Goal: Information Seeking & Learning: Learn about a topic

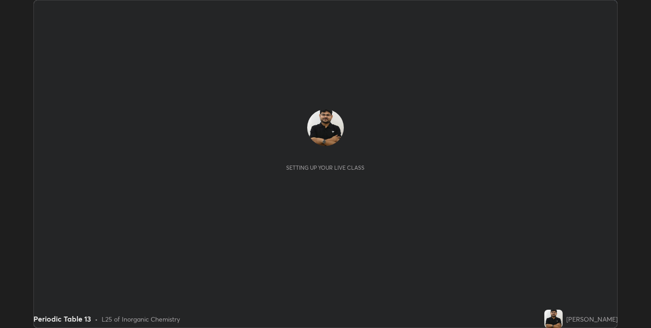
scroll to position [328, 651]
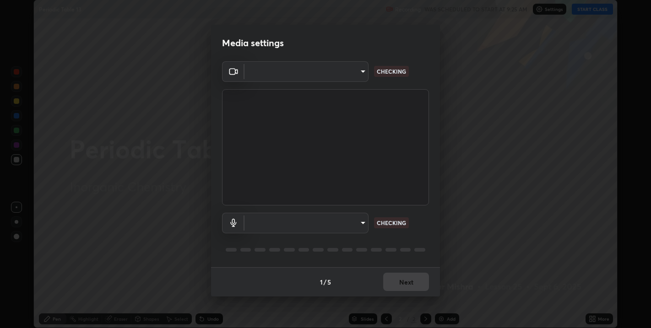
click at [309, 224] on body "Erase all Periodic Table 13 Recording WAS SCHEDULED TO START AT 9:25 AM Setting…" at bounding box center [325, 164] width 651 height 328
type input "67417adfccfa8b42c30ef4407fe4a6c493a28e79373338af571501226f50bce5"
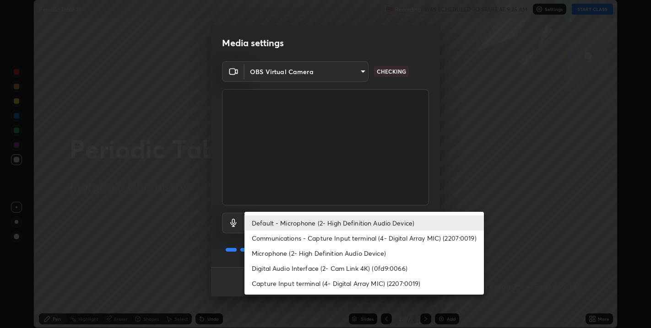
click at [277, 254] on li "Microphone (2- High Definition Audio Device)" at bounding box center [365, 253] width 240 height 15
type input "5ae5eb58a095c8d6c1905c16a689890706953ee02c64a57ea54ece677bd0501b"
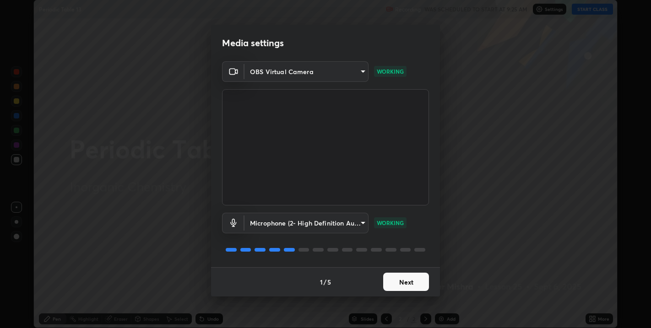
click at [411, 283] on button "Next" at bounding box center [406, 282] width 46 height 18
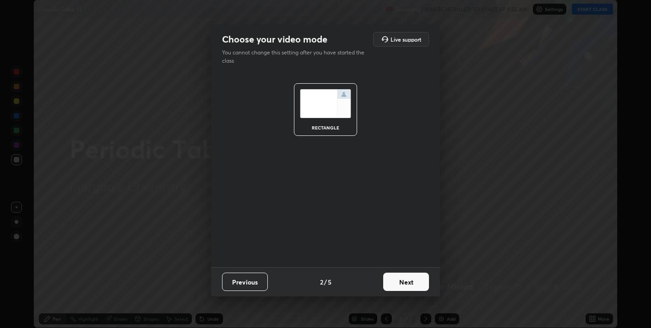
click at [414, 282] on button "Next" at bounding box center [406, 282] width 46 height 18
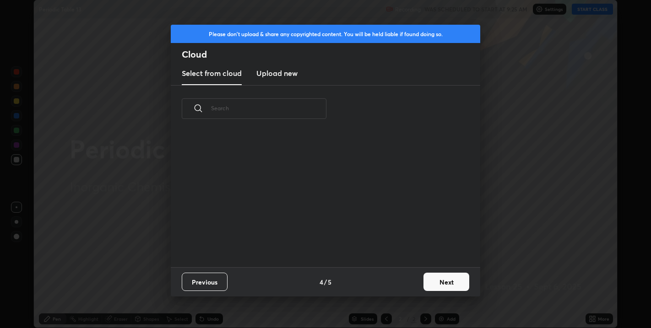
click at [424, 284] on button "Next" at bounding box center [447, 282] width 46 height 18
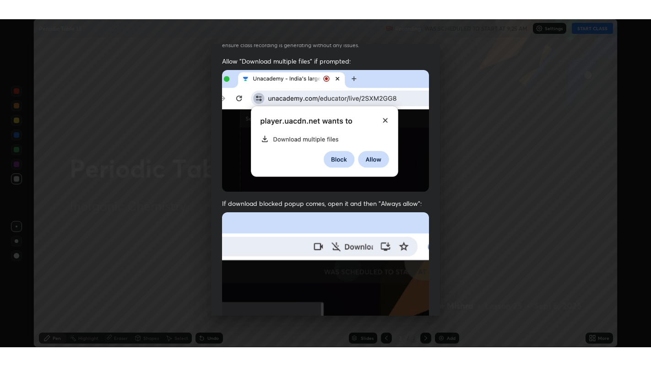
scroll to position [186, 0]
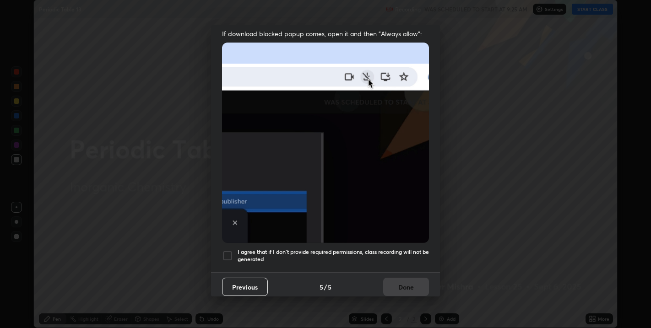
click at [410, 249] on h5 "I agree that if I don't provide required permissions, class recording will not …" at bounding box center [333, 256] width 191 height 14
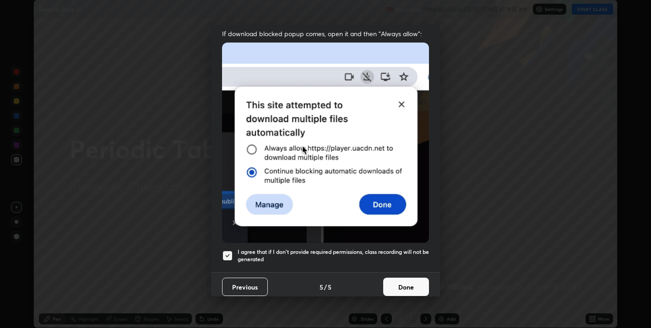
click at [412, 281] on button "Done" at bounding box center [406, 287] width 46 height 18
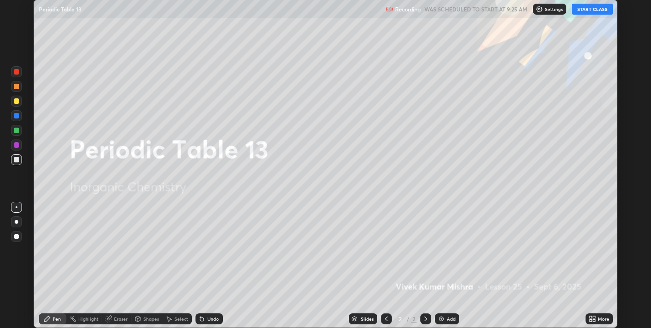
click at [582, 5] on button "START CLASS" at bounding box center [592, 9] width 41 height 11
click at [599, 322] on div "More" at bounding box center [603, 319] width 11 height 5
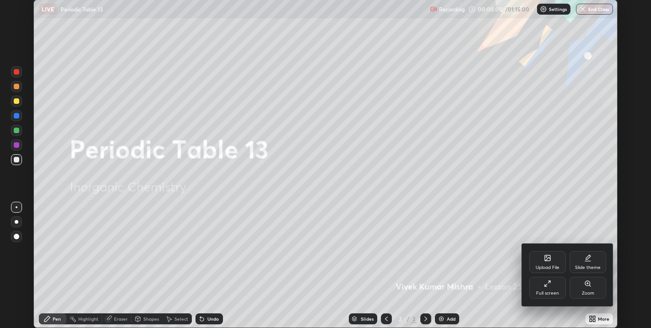
click at [548, 290] on div "Full screen" at bounding box center [548, 288] width 37 height 22
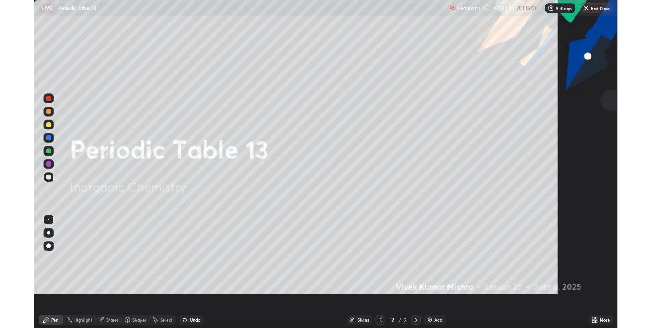
scroll to position [366, 651]
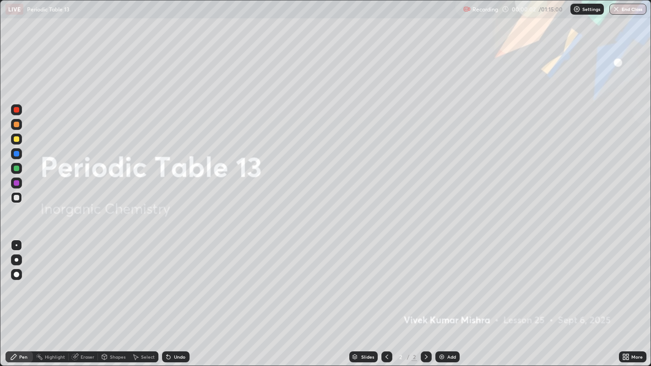
click at [628, 328] on icon at bounding box center [628, 356] width 2 height 2
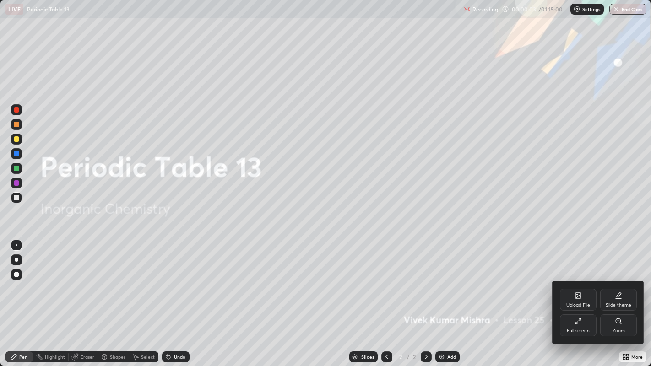
click at [615, 299] on icon at bounding box center [618, 295] width 7 height 7
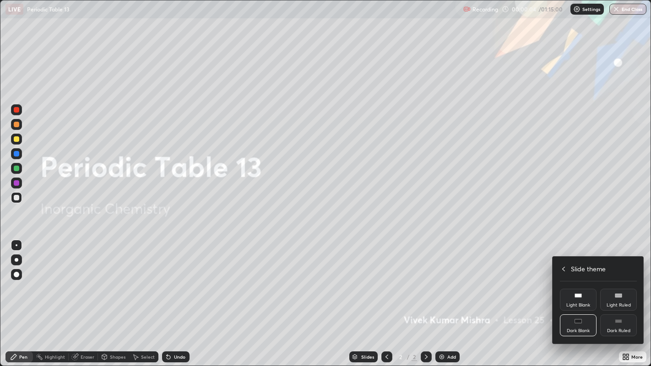
click at [623, 325] on div "Dark Ruled" at bounding box center [619, 326] width 37 height 22
click at [563, 269] on icon at bounding box center [564, 269] width 3 height 5
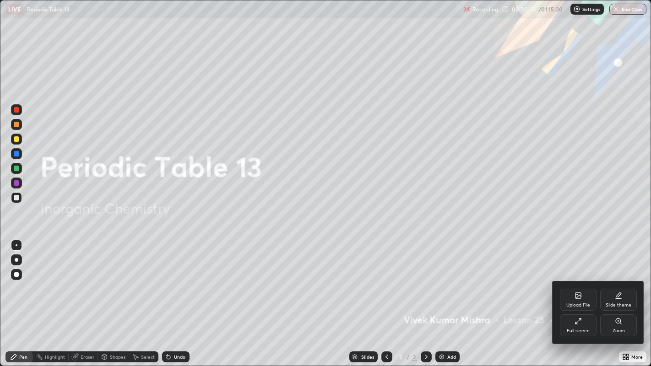
click at [512, 287] on div at bounding box center [325, 183] width 651 height 366
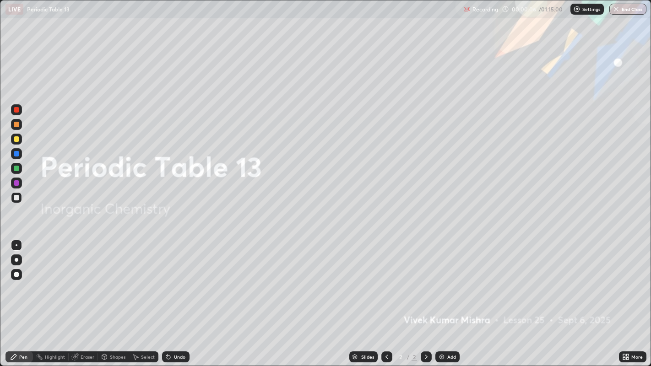
click at [448, 328] on div "Add" at bounding box center [452, 357] width 9 height 5
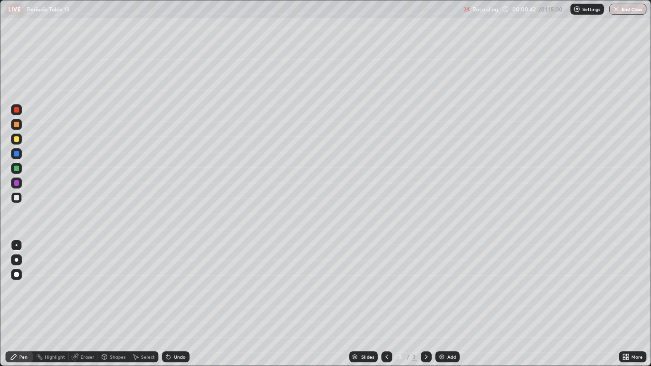
click at [167, 328] on icon at bounding box center [167, 355] width 1 height 1
click at [17, 106] on div at bounding box center [16, 109] width 11 height 11
click at [177, 328] on div "Undo" at bounding box center [179, 357] width 11 height 5
click at [16, 199] on div at bounding box center [16, 197] width 5 height 5
click at [88, 328] on div "Eraser" at bounding box center [88, 357] width 14 height 5
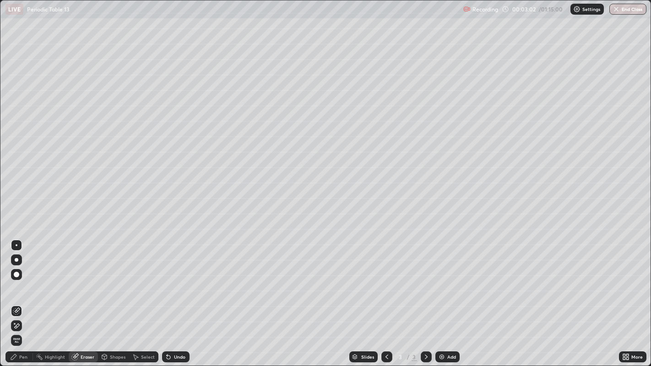
click at [17, 328] on div "Pen" at bounding box center [18, 357] width 27 height 11
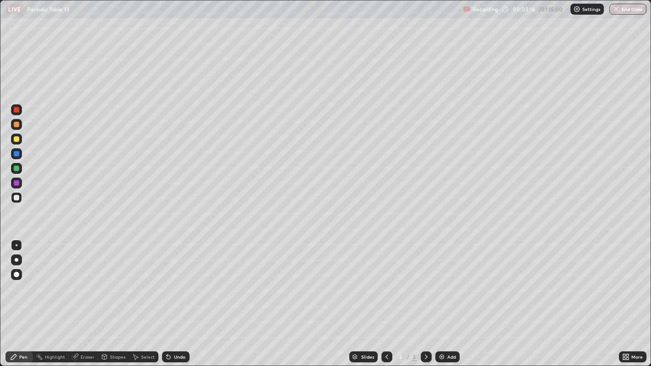
click at [16, 168] on div at bounding box center [16, 168] width 5 height 5
click at [16, 197] on div at bounding box center [16, 197] width 5 height 5
click at [449, 328] on div "Add" at bounding box center [452, 357] width 9 height 5
click at [15, 169] on div at bounding box center [16, 168] width 5 height 5
click at [16, 197] on div at bounding box center [16, 197] width 5 height 5
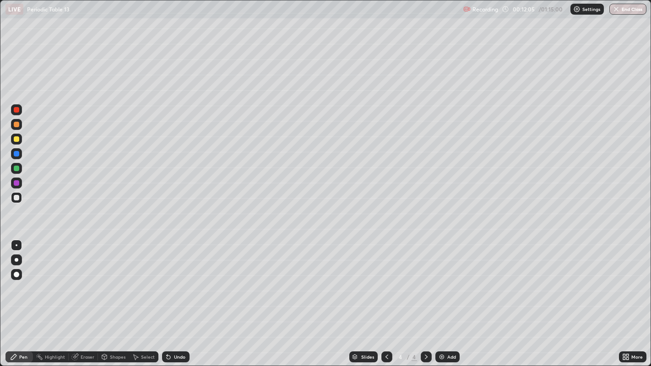
click at [180, 328] on div "Undo" at bounding box center [179, 357] width 11 height 5
click at [180, 328] on div "Undo" at bounding box center [175, 357] width 27 height 11
click at [14, 169] on div at bounding box center [16, 168] width 5 height 5
click at [147, 328] on div "Select" at bounding box center [148, 357] width 14 height 5
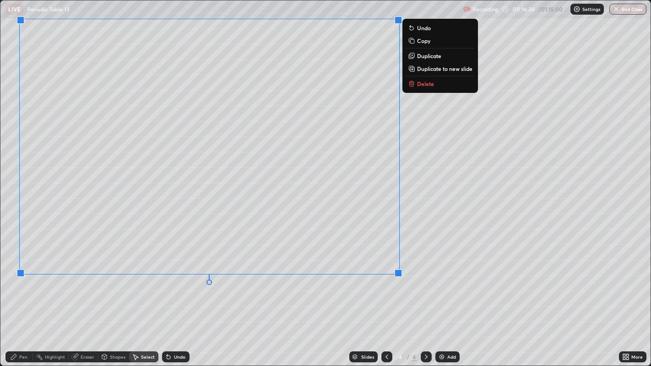
click at [20, 328] on div "Pen" at bounding box center [23, 357] width 8 height 5
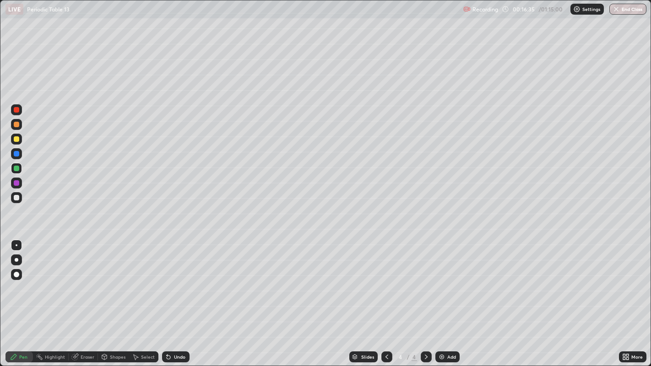
click at [16, 169] on div at bounding box center [16, 168] width 5 height 5
click at [16, 200] on div at bounding box center [16, 197] width 5 height 5
click at [179, 328] on div "Undo" at bounding box center [179, 357] width 11 height 5
click at [178, 328] on div "Undo" at bounding box center [179, 357] width 11 height 5
click at [179, 328] on div "Undo" at bounding box center [179, 357] width 11 height 5
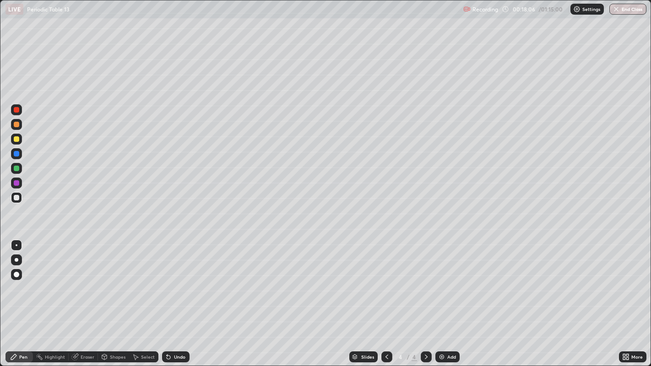
click at [180, 328] on div "Undo" at bounding box center [179, 357] width 11 height 5
click at [173, 328] on div "Undo" at bounding box center [175, 357] width 27 height 11
click at [174, 328] on div "Undo" at bounding box center [179, 357] width 11 height 5
click at [141, 328] on div "Select" at bounding box center [148, 357] width 14 height 5
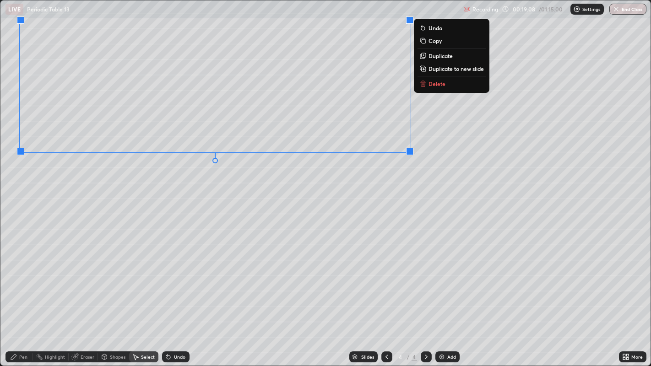
click at [14, 328] on icon at bounding box center [13, 357] width 5 height 5
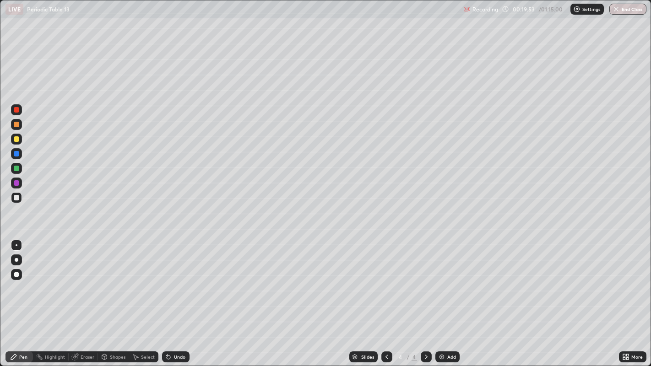
click at [83, 328] on div "Eraser" at bounding box center [88, 357] width 14 height 5
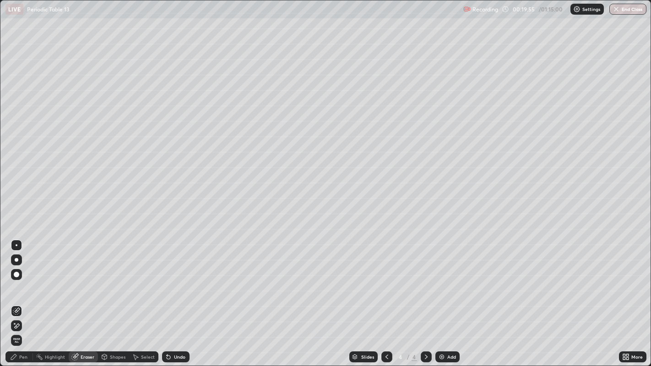
click at [23, 328] on div "Pen" at bounding box center [23, 357] width 8 height 5
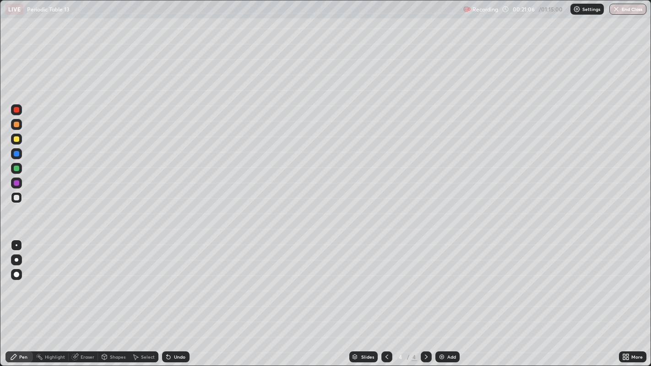
click at [15, 141] on div at bounding box center [16, 139] width 5 height 5
click at [457, 328] on div "Add" at bounding box center [448, 357] width 24 height 11
click at [16, 169] on div at bounding box center [16, 168] width 5 height 5
click at [17, 197] on div at bounding box center [16, 197] width 5 height 5
click at [16, 111] on div at bounding box center [16, 109] width 5 height 5
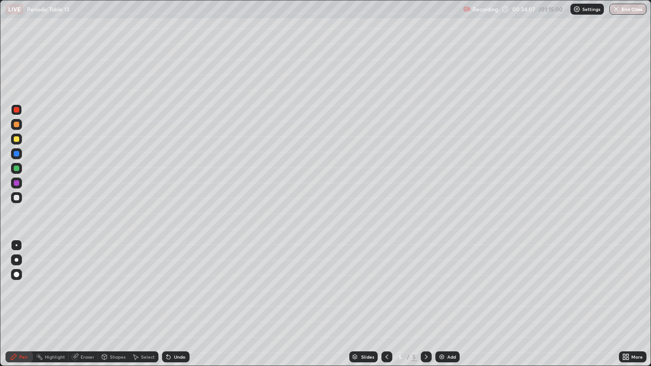
click at [17, 196] on div at bounding box center [16, 197] width 5 height 5
click at [449, 328] on div "Add" at bounding box center [452, 357] width 9 height 5
click at [22, 328] on div "Pen" at bounding box center [23, 357] width 8 height 5
click at [15, 139] on div at bounding box center [16, 139] width 5 height 5
click at [176, 328] on div "Undo" at bounding box center [179, 357] width 11 height 5
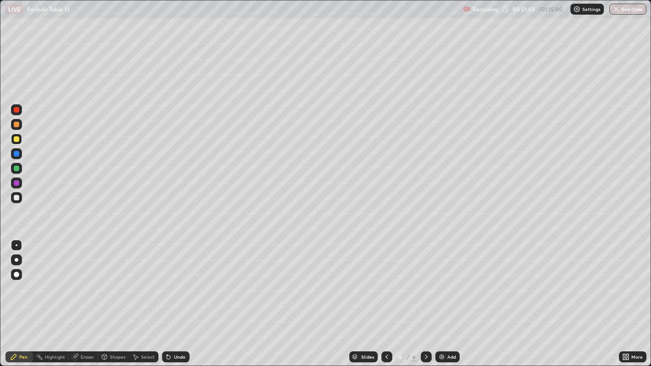
click at [174, 328] on div "Undo" at bounding box center [179, 357] width 11 height 5
click at [180, 328] on div "Undo" at bounding box center [179, 357] width 11 height 5
click at [178, 328] on div "Undo" at bounding box center [175, 357] width 27 height 11
click at [179, 328] on div "Undo" at bounding box center [179, 357] width 11 height 5
click at [16, 200] on div at bounding box center [16, 197] width 5 height 5
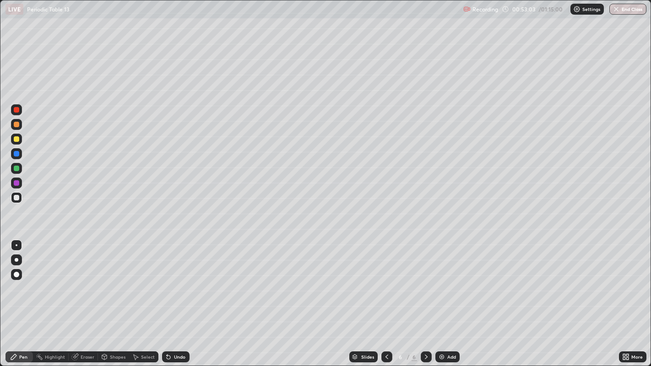
click at [141, 328] on div "Select" at bounding box center [148, 357] width 14 height 5
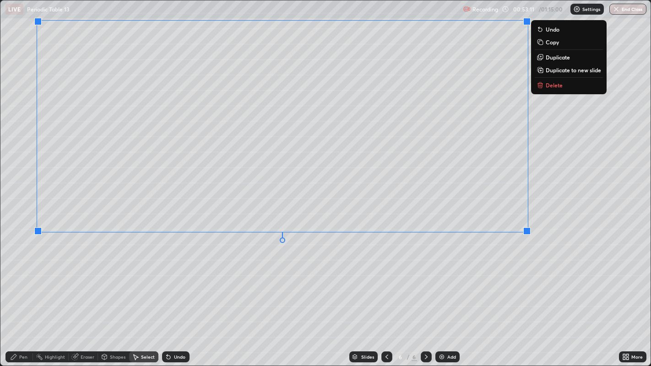
click at [517, 296] on div "0 ° Undo Copy Duplicate Duplicate to new slide Delete" at bounding box center [325, 183] width 651 height 366
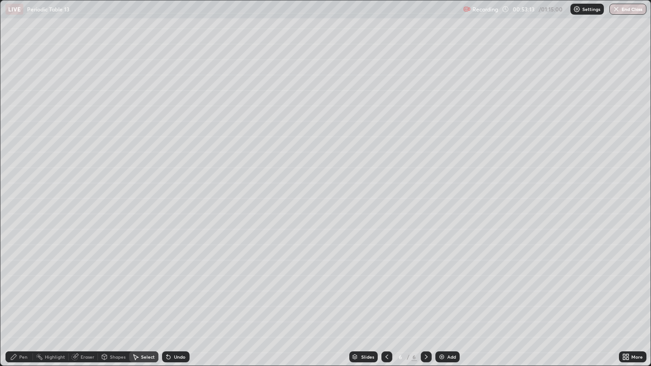
click at [17, 328] on div "Pen" at bounding box center [18, 357] width 27 height 11
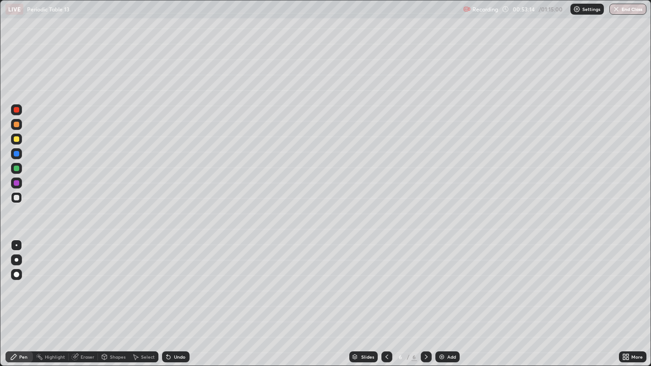
click at [15, 173] on div at bounding box center [16, 168] width 11 height 11
click at [178, 328] on div "Undo" at bounding box center [179, 357] width 11 height 5
click at [179, 328] on div "Undo" at bounding box center [179, 357] width 11 height 5
click at [178, 328] on div "Undo" at bounding box center [179, 357] width 11 height 5
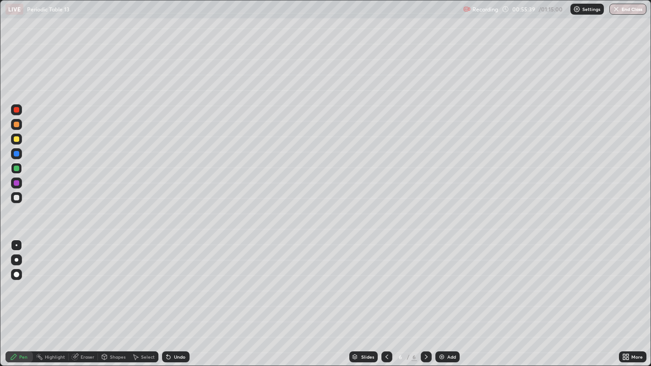
click at [16, 185] on div at bounding box center [16, 182] width 5 height 5
click at [177, 328] on div "Undo" at bounding box center [179, 357] width 11 height 5
click at [176, 328] on div "Undo" at bounding box center [174, 357] width 31 height 18
click at [184, 328] on div "Undo" at bounding box center [175, 357] width 27 height 11
click at [180, 328] on div "Undo" at bounding box center [179, 357] width 11 height 5
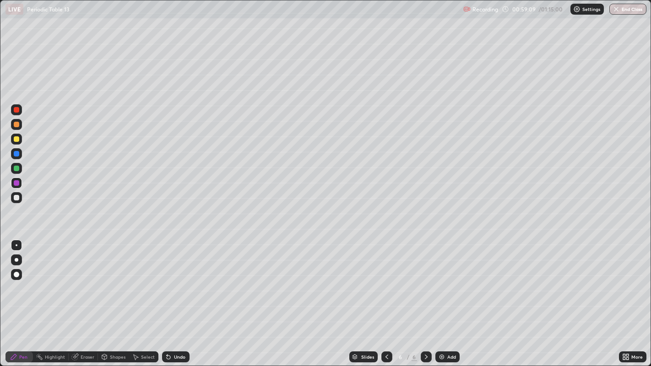
click at [139, 328] on div "Select" at bounding box center [143, 357] width 29 height 11
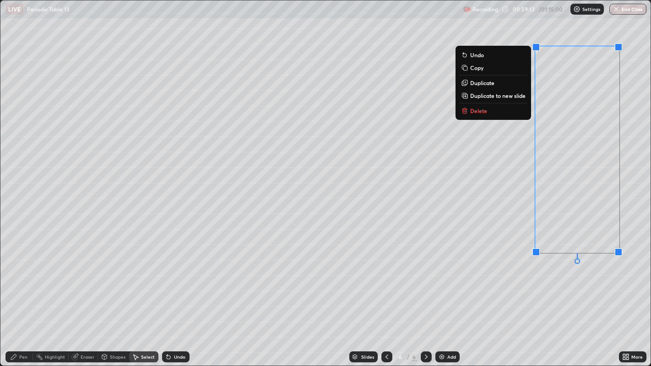
click at [577, 294] on div "0 ° Undo Copy Duplicate Duplicate to new slide Delete" at bounding box center [325, 183] width 651 height 366
click at [579, 289] on div "0 ° Undo Copy Duplicate Duplicate to new slide Delete" at bounding box center [325, 183] width 651 height 366
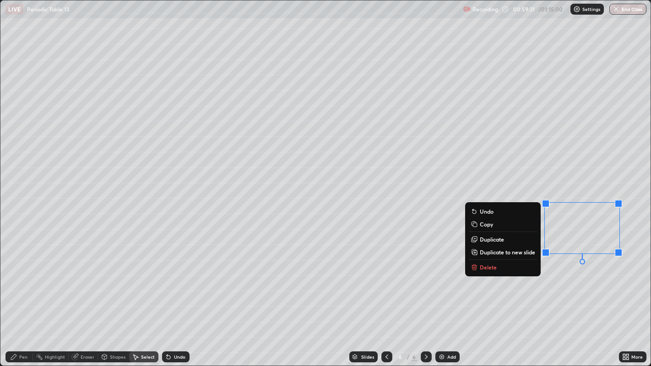
click at [588, 309] on div "0 ° Undo Copy Duplicate Duplicate to new slide Delete" at bounding box center [325, 183] width 651 height 366
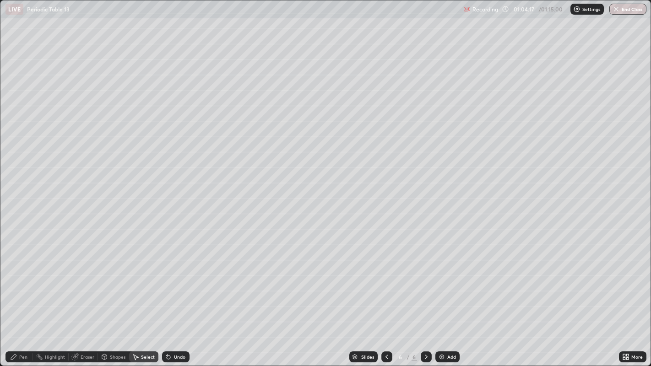
click at [447, 328] on div "Add" at bounding box center [448, 357] width 24 height 11
click at [17, 328] on div "Pen" at bounding box center [18, 357] width 27 height 11
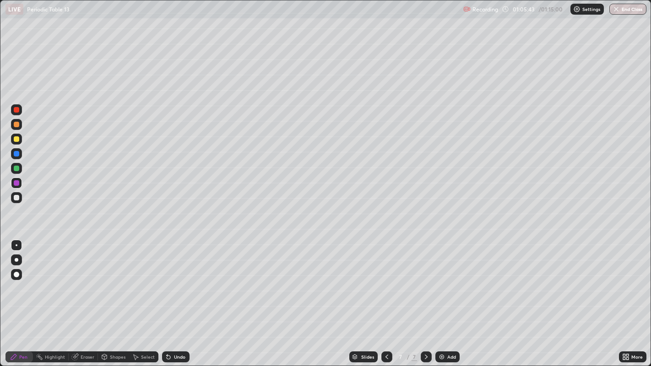
click at [386, 328] on icon at bounding box center [387, 357] width 3 height 5
click at [17, 110] on div at bounding box center [16, 109] width 5 height 5
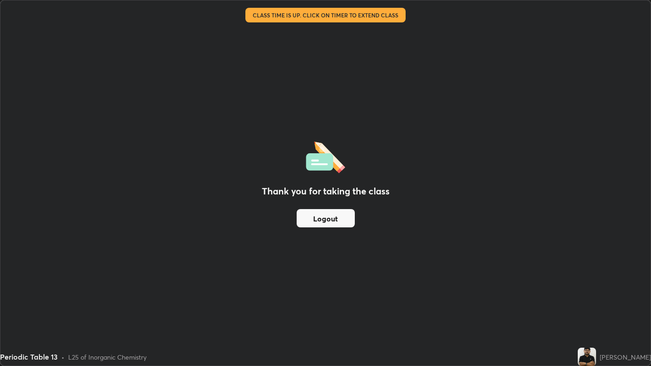
click at [465, 94] on div "Thank you for taking the class Logout" at bounding box center [325, 183] width 651 height 366
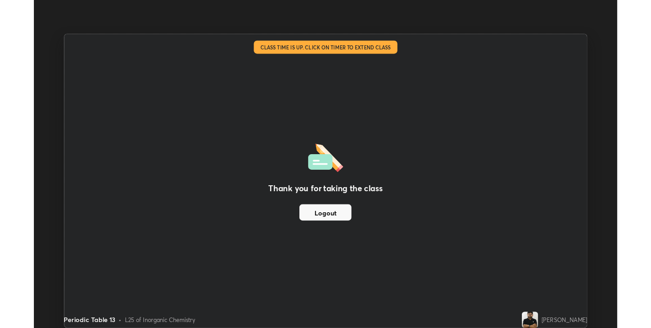
scroll to position [45481, 45158]
